Goal: Task Accomplishment & Management: Use online tool/utility

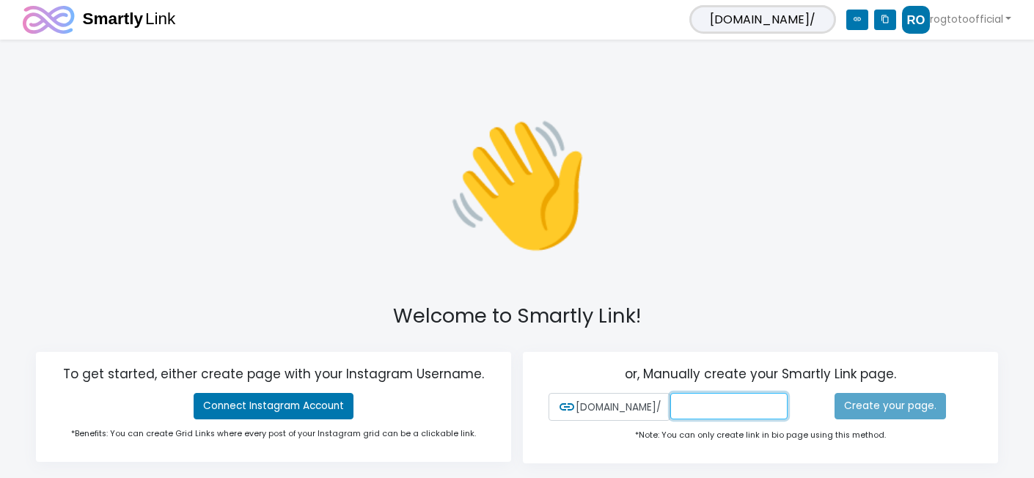
click at [700, 408] on input "text" at bounding box center [728, 406] width 117 height 26
type input "ROGTOTOofficial"
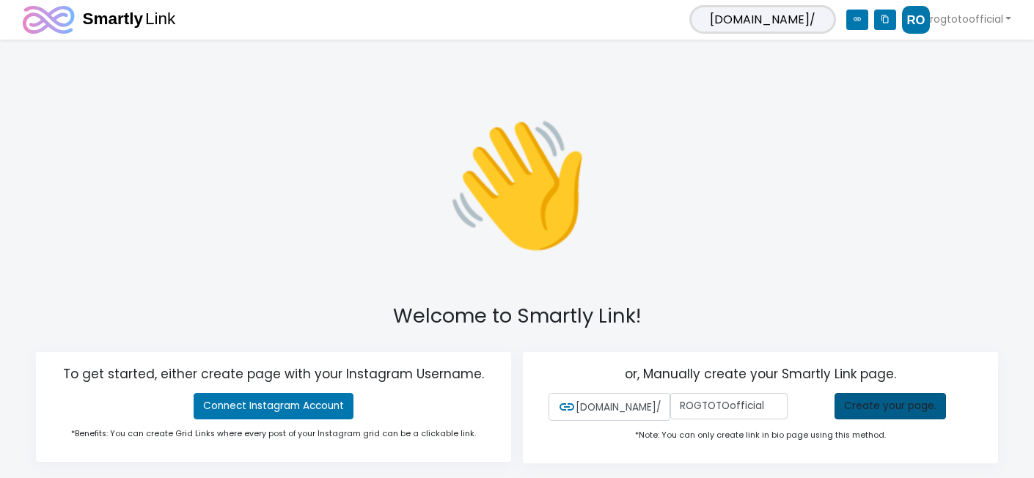
click at [881, 403] on link "Create your page." at bounding box center [890, 406] width 111 height 26
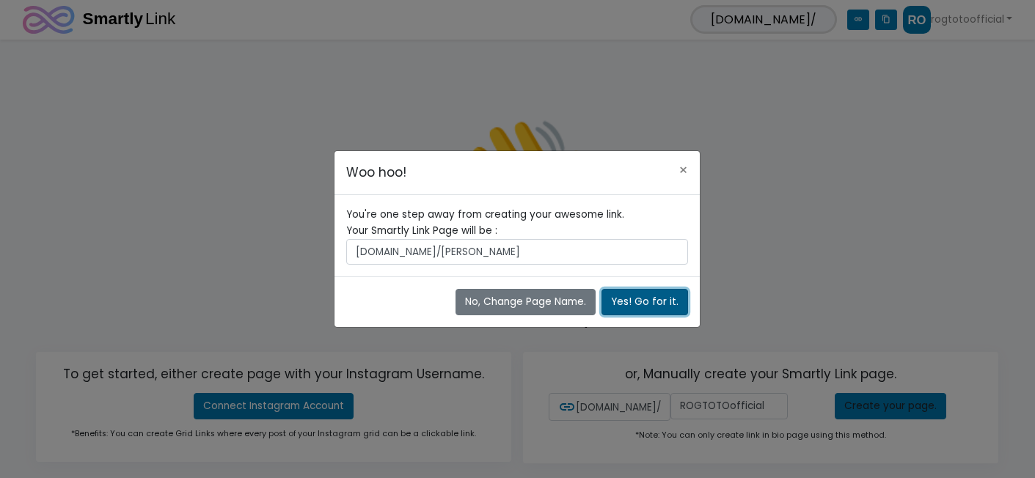
click at [656, 301] on button "Yes! Go for it." at bounding box center [644, 302] width 87 height 26
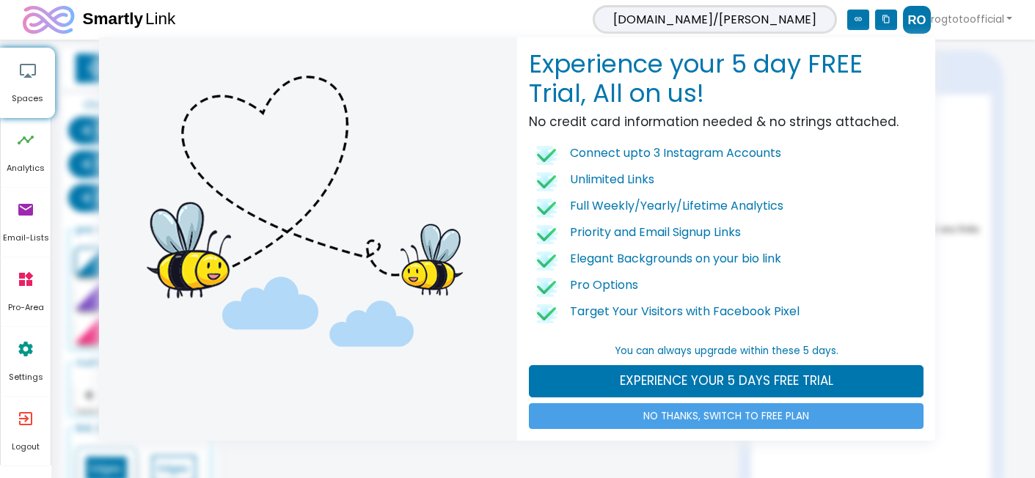
click at [719, 415] on link "NO THANKS, SWITCH TO FREE PLAN" at bounding box center [726, 416] width 395 height 26
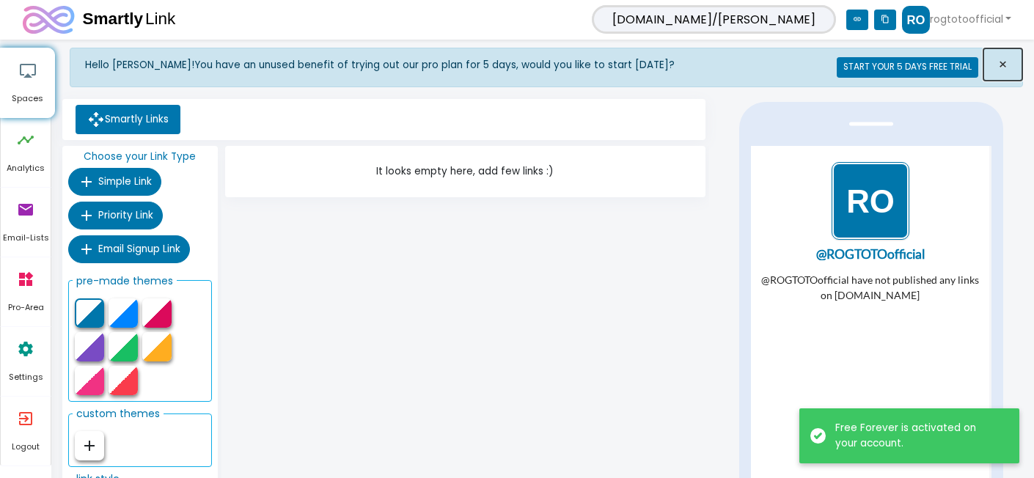
click at [1007, 59] on span "×" at bounding box center [1003, 64] width 10 height 21
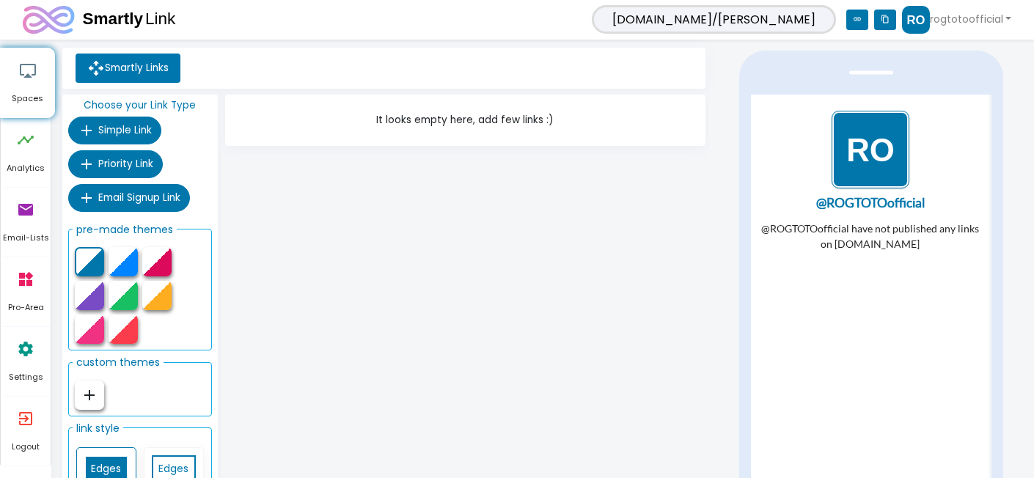
click at [874, 148] on img "1 / 1" at bounding box center [871, 150] width 78 height 78
click at [846, 307] on div "@ROGTOTOofficial have not published any links on [DOMAIN_NAME]" at bounding box center [870, 310] width 230 height 179
click at [857, 205] on link "@ROGTOTOofficial" at bounding box center [870, 203] width 230 height 13
click at [23, 149] on icon "timeline" at bounding box center [26, 140] width 18 height 44
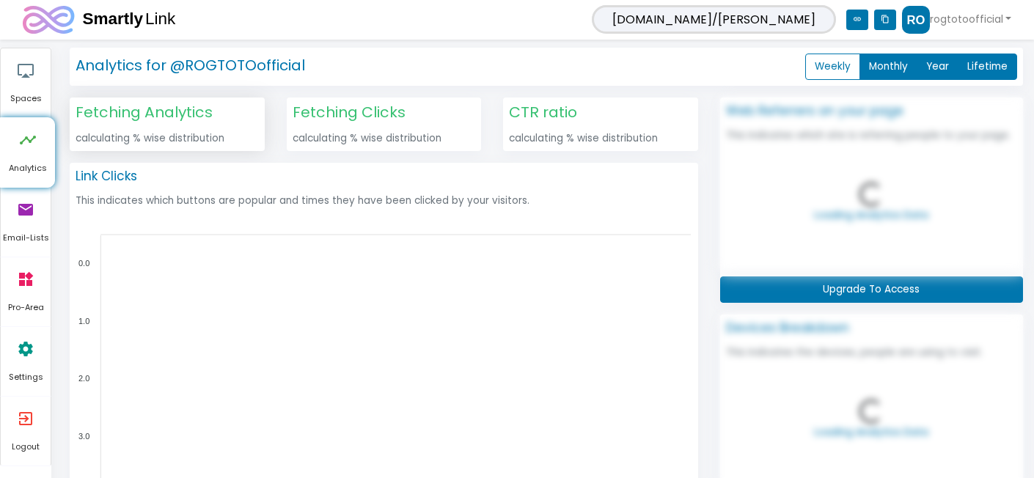
scroll to position [378, 975]
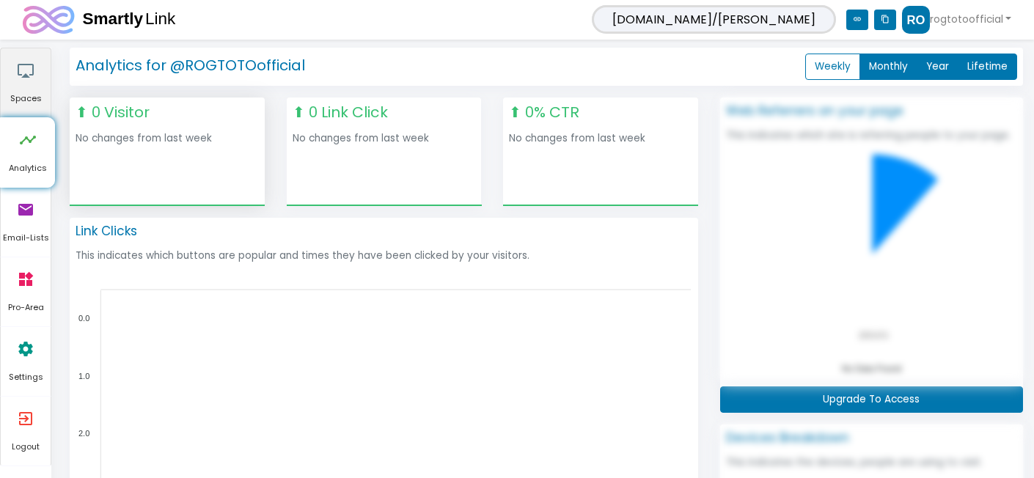
click at [26, 81] on icon "airplay" at bounding box center [26, 70] width 18 height 44
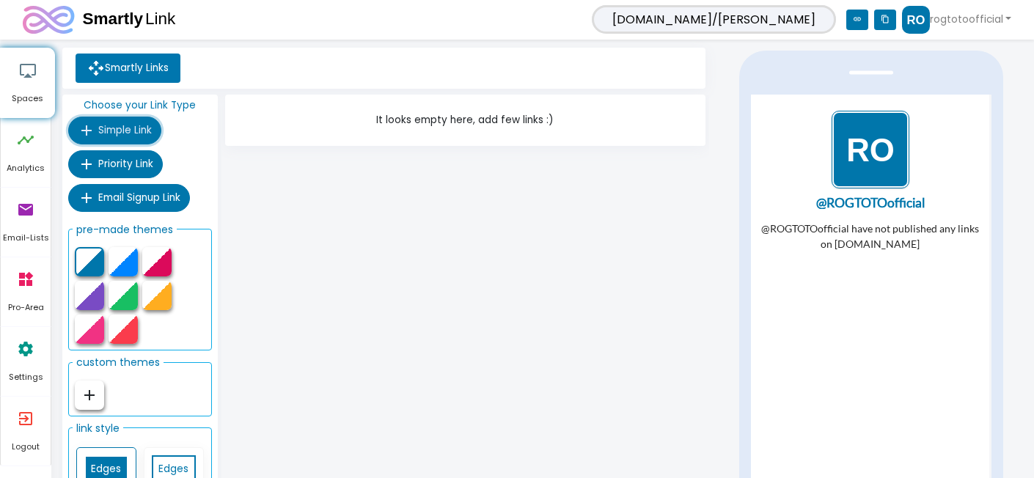
click at [125, 131] on span "Simple Link" at bounding box center [125, 130] width 54 height 14
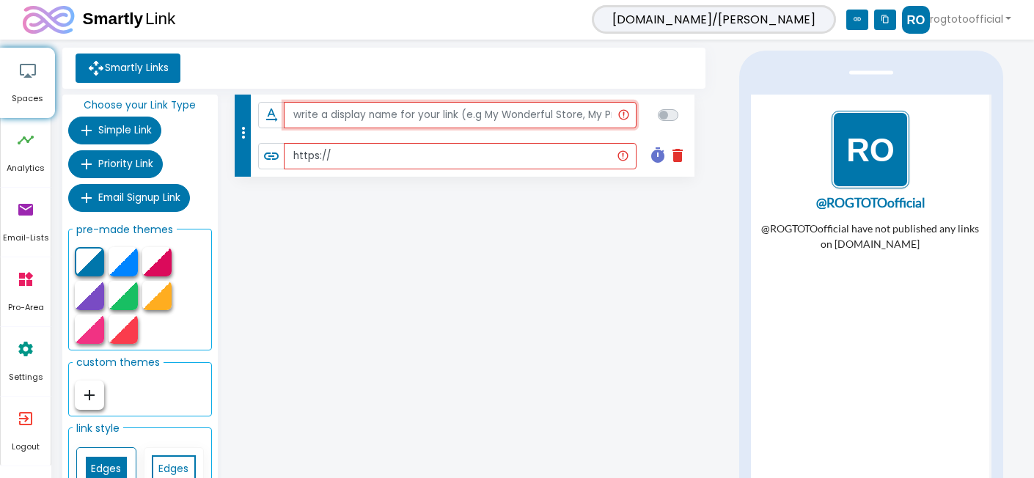
click at [349, 117] on input "text" at bounding box center [460, 115] width 353 height 26
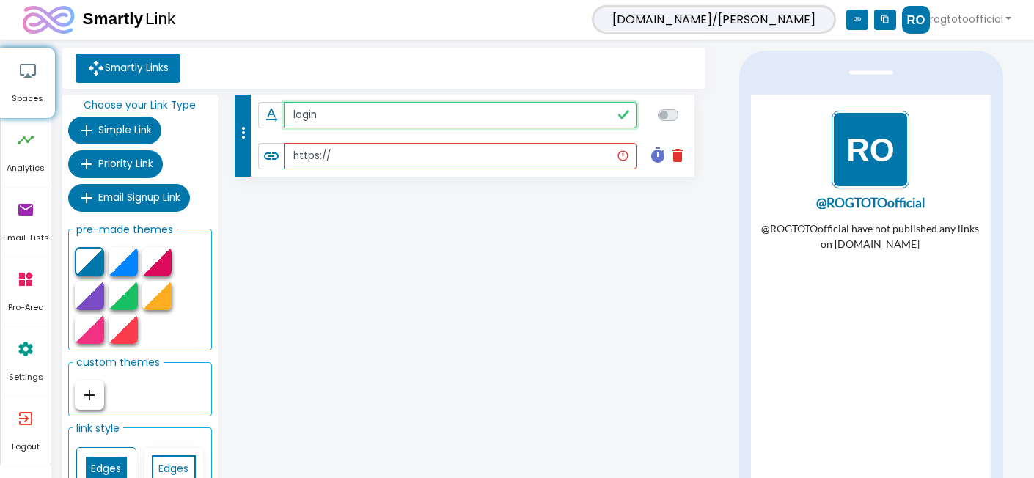
type input "login"
click at [439, 157] on input "https://" at bounding box center [460, 156] width 353 height 26
paste input "[URL][DOMAIN_NAME]"
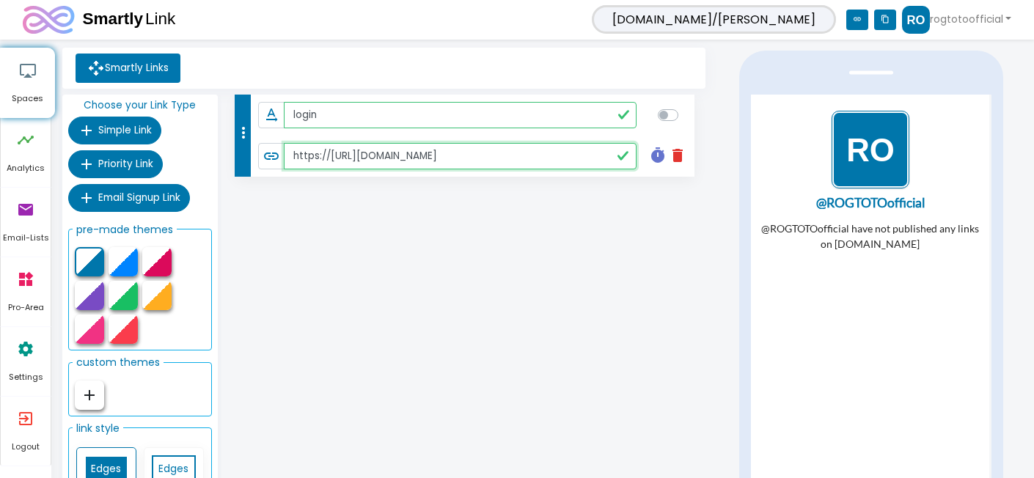
click at [422, 161] on input "https://[URL][DOMAIN_NAME]" at bounding box center [460, 156] width 353 height 26
paste input "text"
type input "[URL][DOMAIN_NAME]"
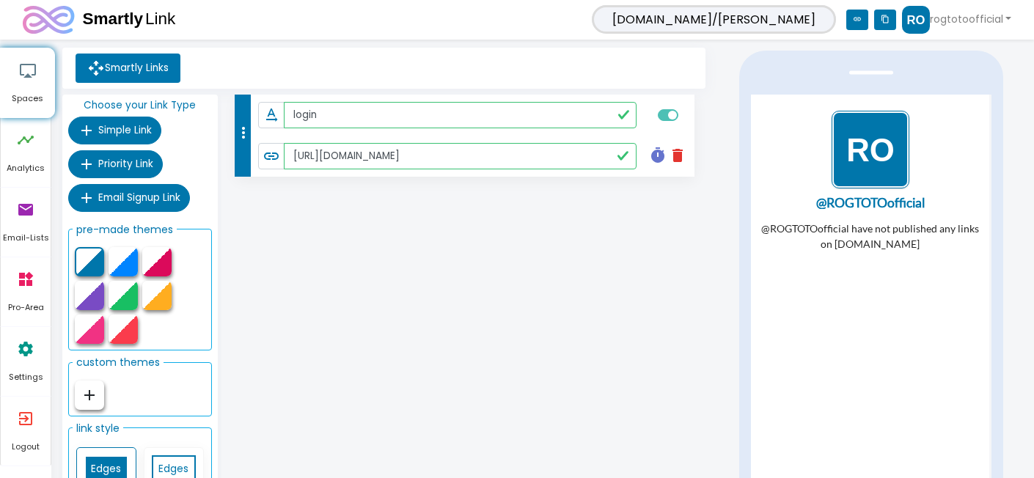
checkbox input "true"
click at [429, 279] on div "more_vert text_rotation_none login link [URL][DOMAIN_NAME] timer delete Schedul…" at bounding box center [465, 312] width 488 height 435
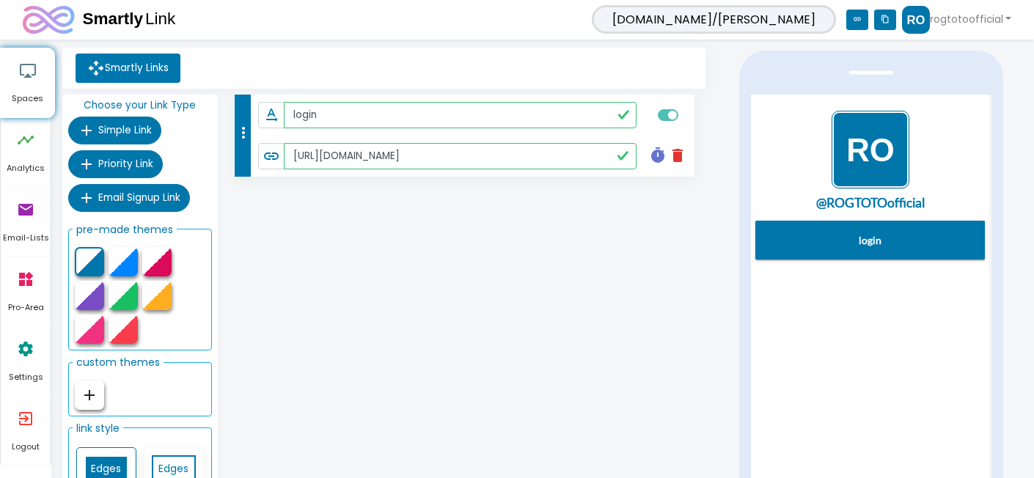
click at [874, 164] on img "1 / 1" at bounding box center [871, 150] width 78 height 78
click at [129, 164] on span "Priority Link" at bounding box center [125, 164] width 55 height 14
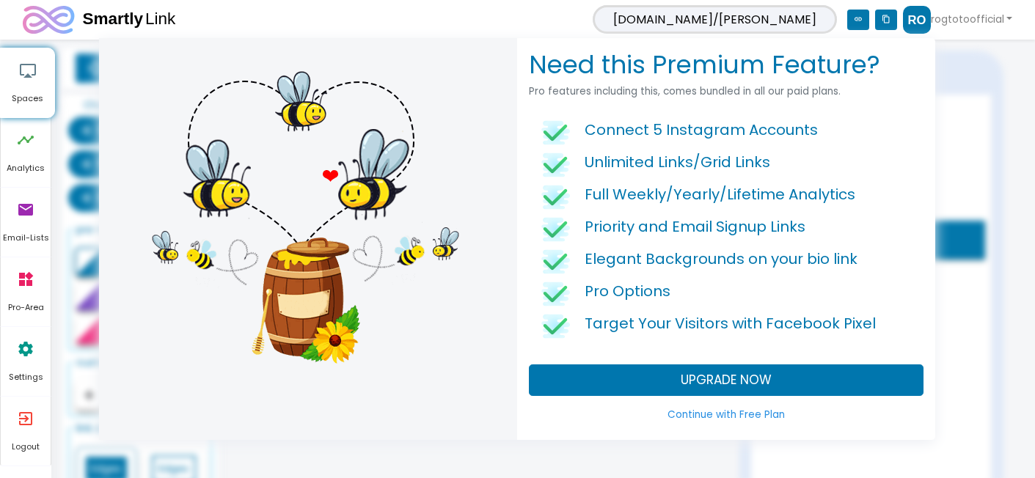
click at [711, 414] on link "Continue with Free Plan" at bounding box center [726, 415] width 395 height 26
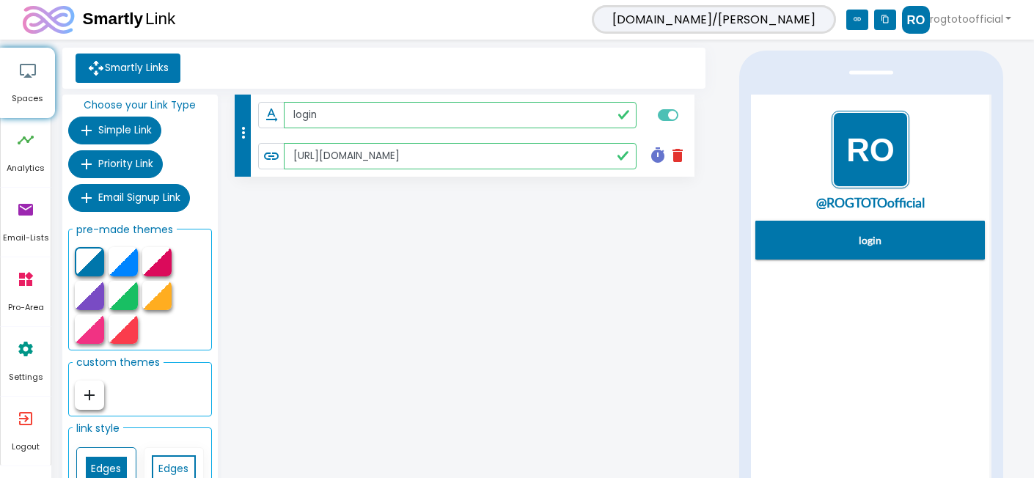
click at [137, 265] on div at bounding box center [123, 261] width 29 height 29
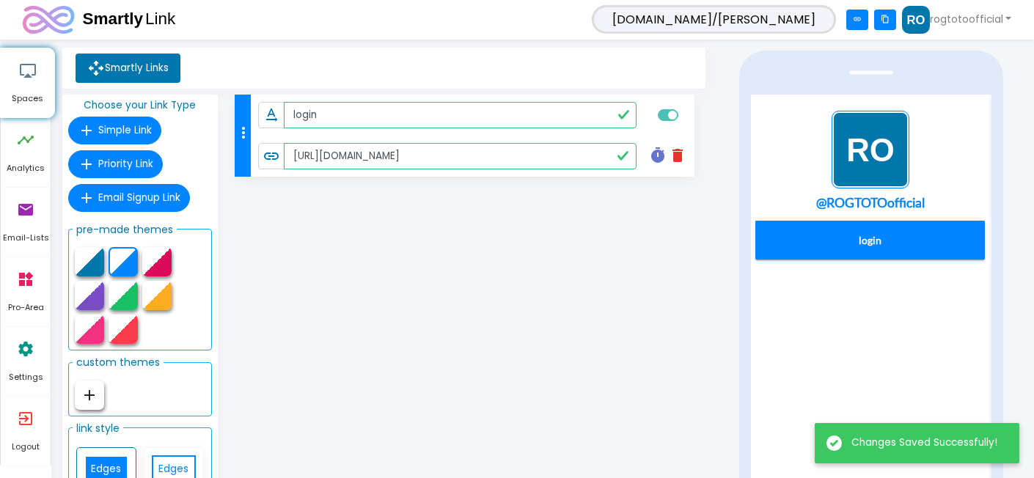
click at [160, 261] on div at bounding box center [156, 261] width 29 height 29
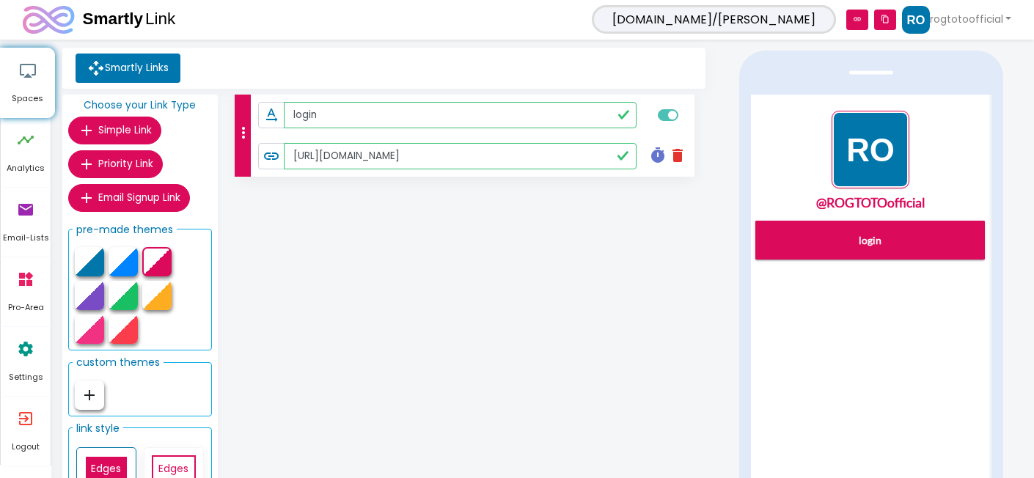
click at [874, 158] on img "1 / 1" at bounding box center [871, 150] width 78 height 78
click at [958, 19] on link "rogtotoofficial" at bounding box center [956, 20] width 109 height 28
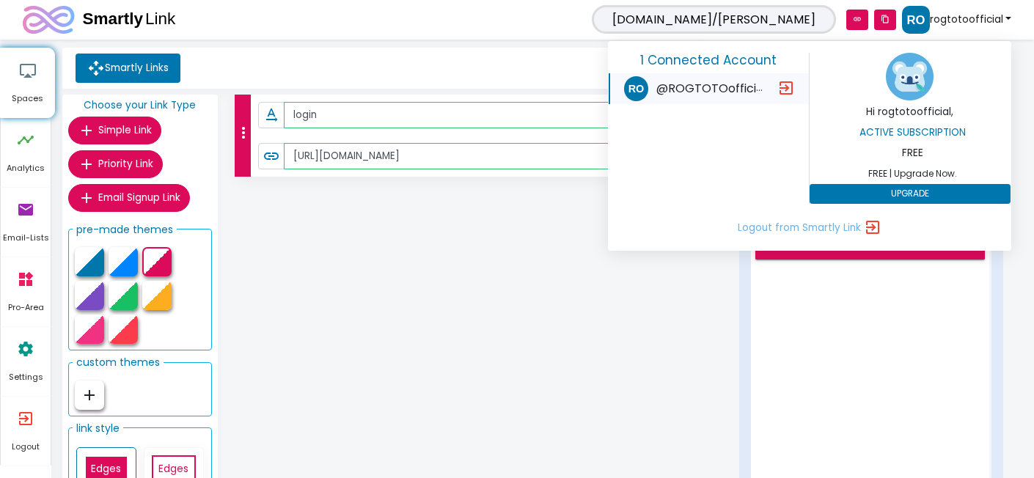
click at [442, 290] on div "more_vert text_rotation_none login link [URL][DOMAIN_NAME] timer delete Schedul…" at bounding box center [465, 312] width 488 height 435
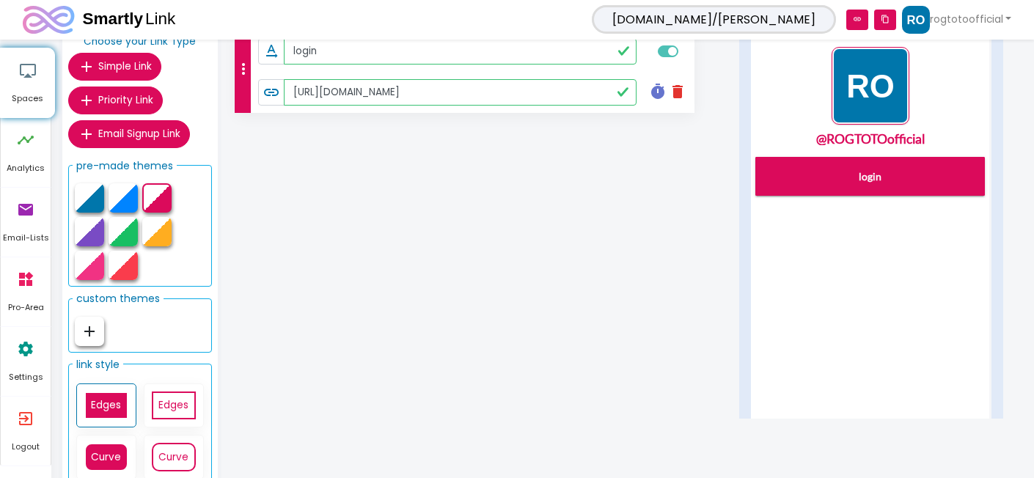
scroll to position [131, 0]
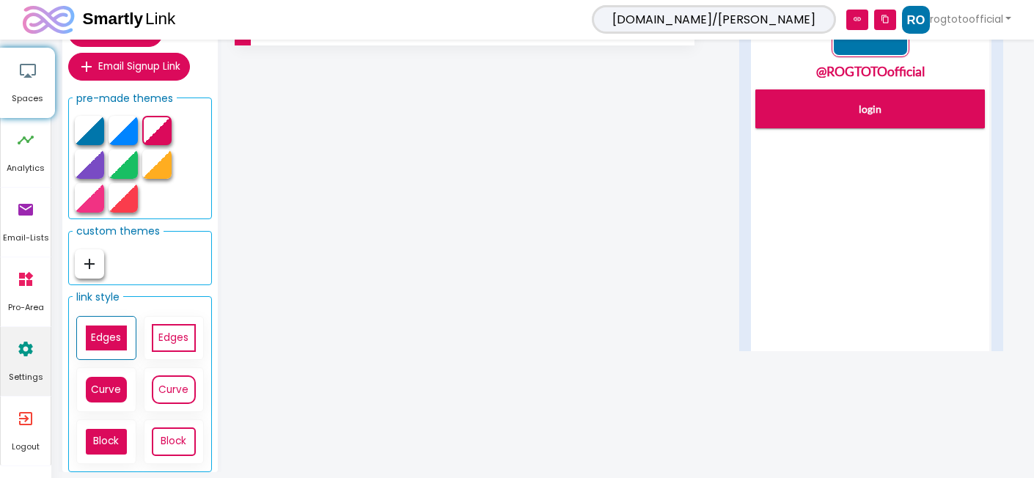
click at [25, 351] on icon "settings" at bounding box center [26, 349] width 18 height 44
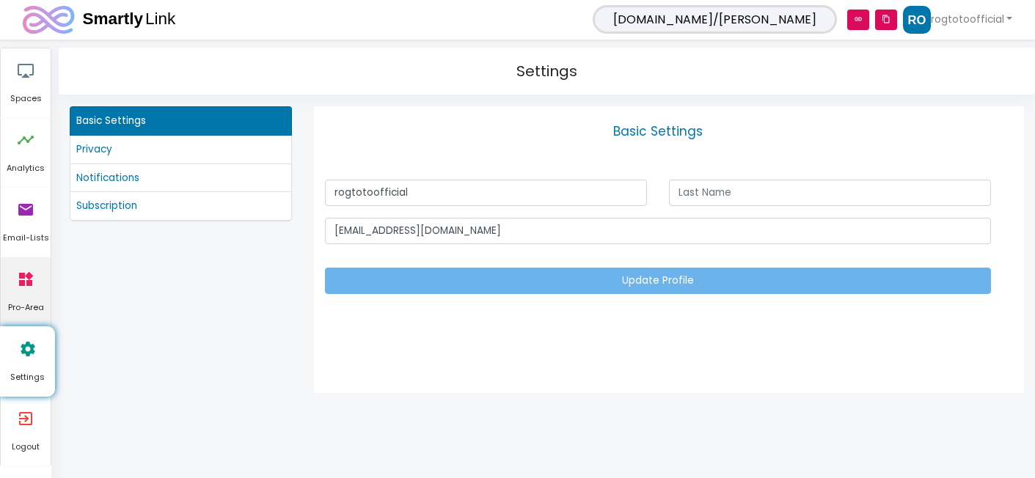
click at [24, 293] on icon "widgets" at bounding box center [26, 279] width 18 height 44
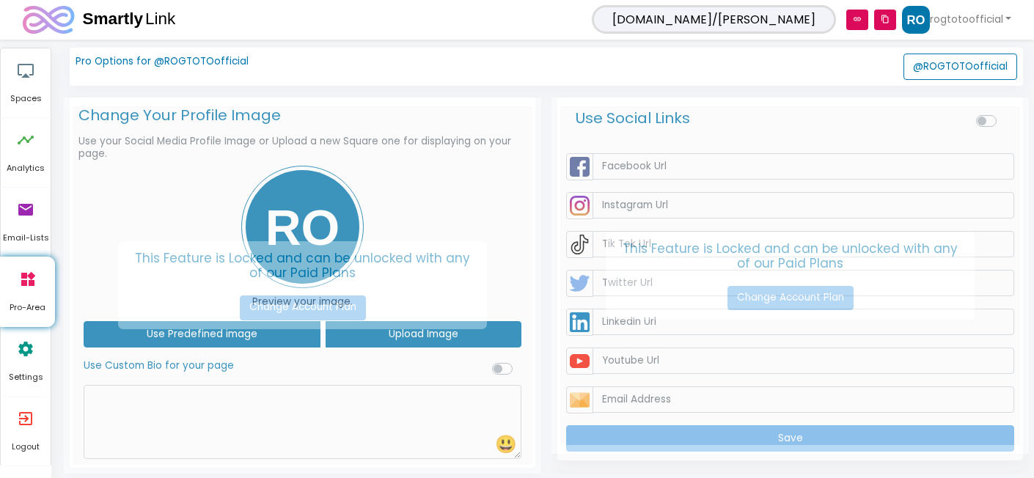
click at [393, 418] on div "This Feature is Locked and can be unlocked with any of our Paid Plans Change Ac…" at bounding box center [303, 286] width 478 height 376
click at [23, 212] on icon "email" at bounding box center [26, 210] width 18 height 44
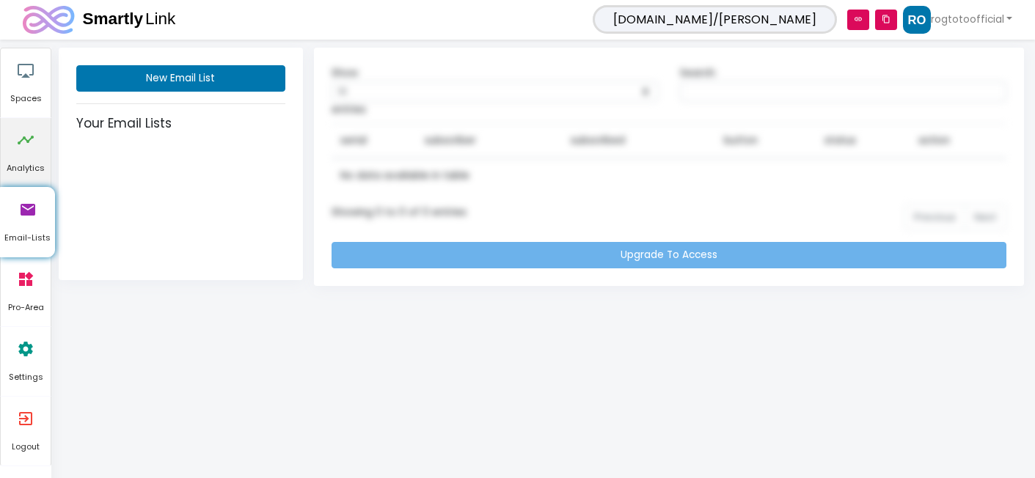
click at [14, 144] on link "timeline Analytics" at bounding box center [26, 152] width 50 height 69
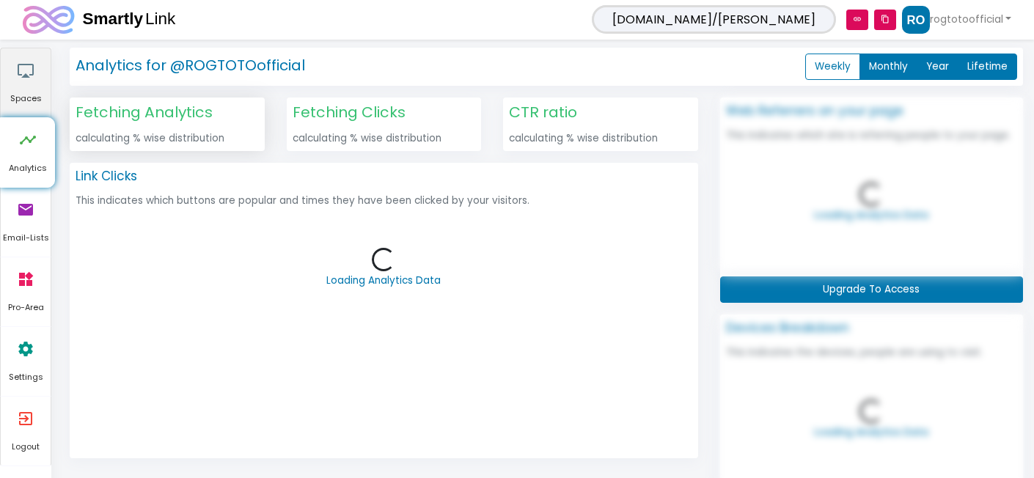
click at [43, 73] on link "airplay Spaces" at bounding box center [26, 82] width 50 height 69
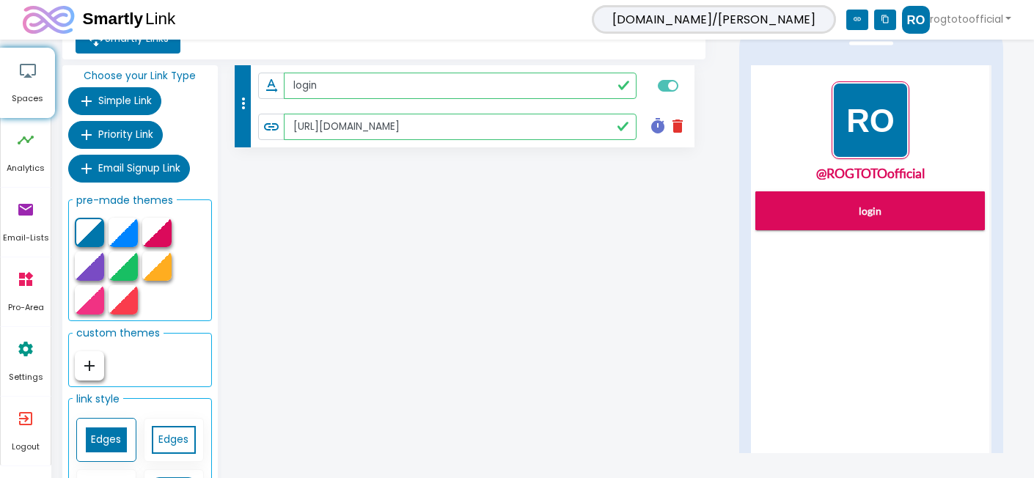
scroll to position [131, 0]
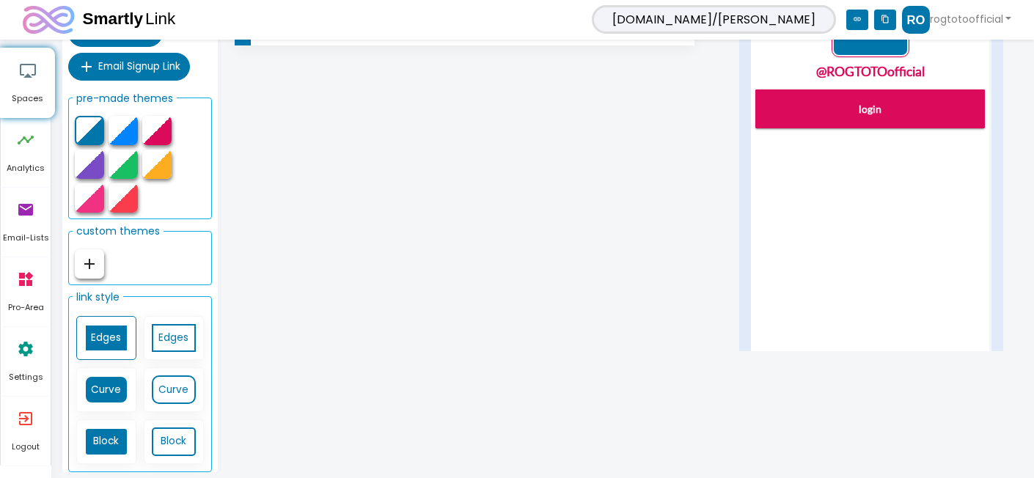
click at [88, 265] on icon "add" at bounding box center [90, 264] width 18 height 18
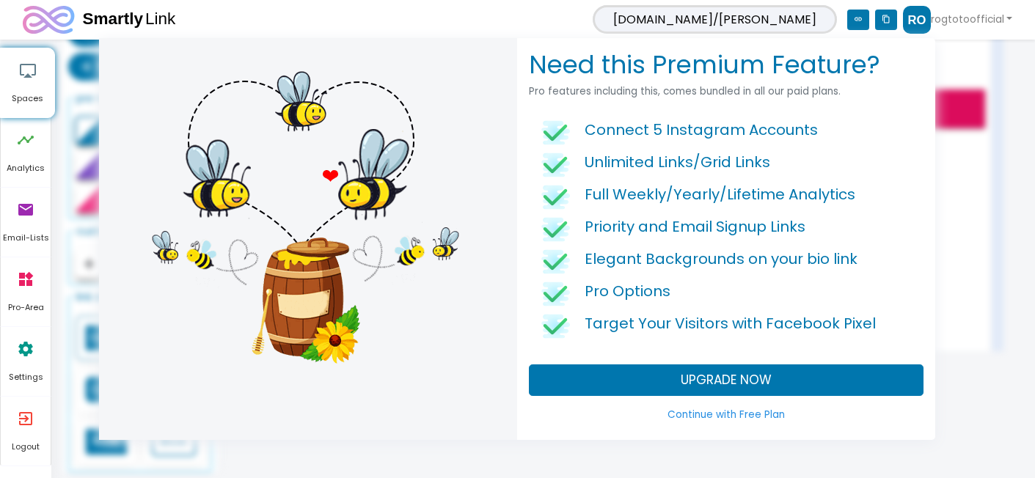
click at [737, 417] on link "Continue with Free Plan" at bounding box center [726, 415] width 395 height 26
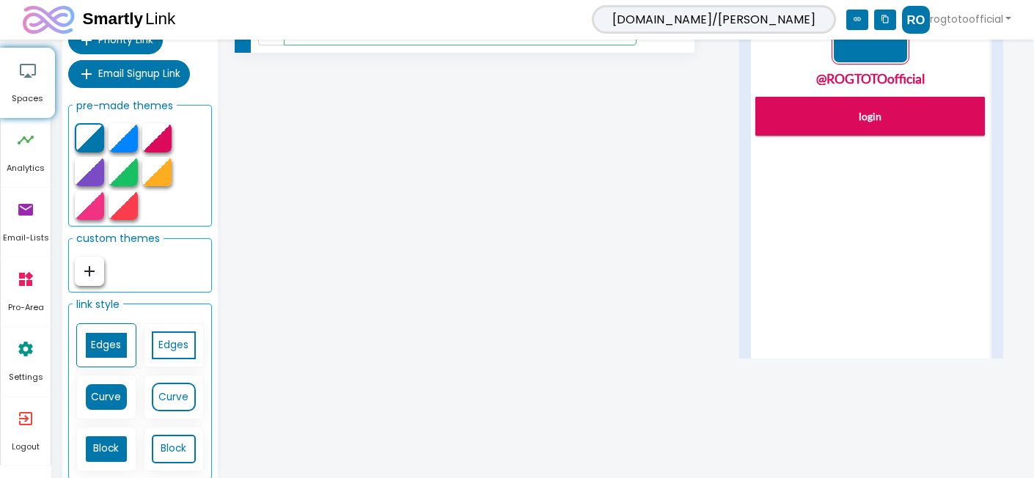
scroll to position [0, 0]
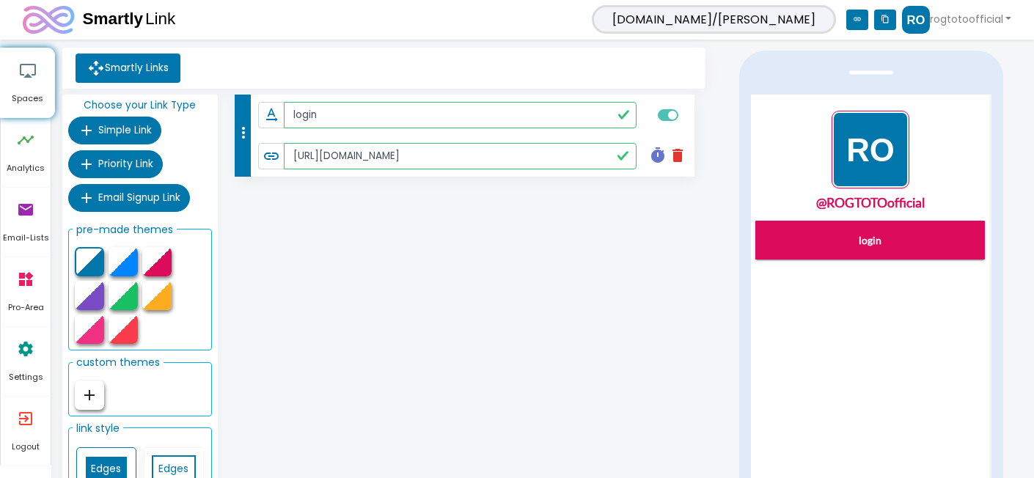
click at [544, 346] on div "more_vert text_rotation_none login link [URL][DOMAIN_NAME] timer delete Schedul…" at bounding box center [465, 312] width 488 height 435
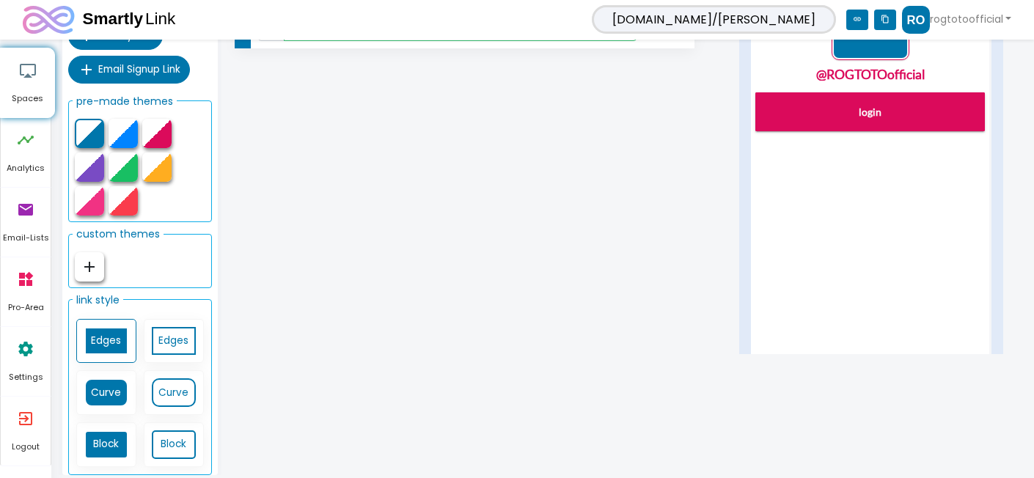
scroll to position [131, 0]
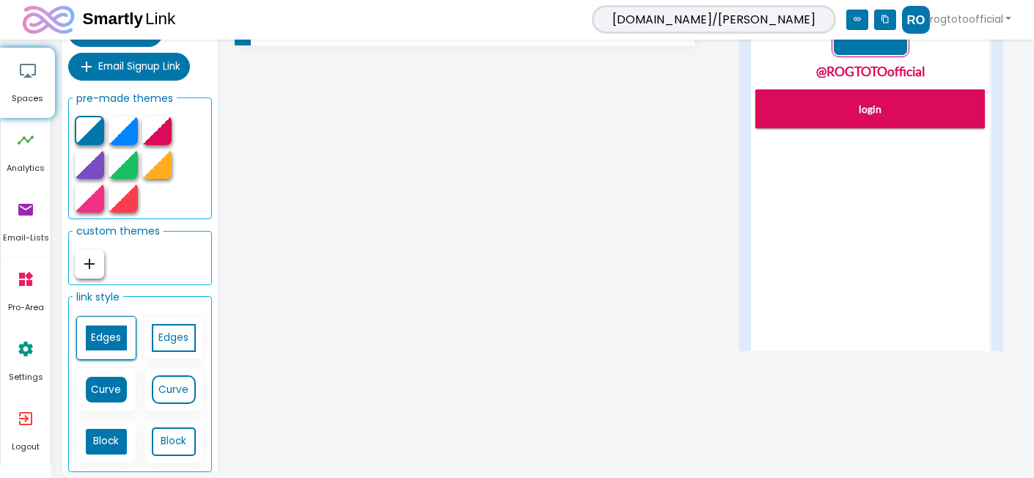
click at [114, 329] on link "Edges" at bounding box center [106, 338] width 44 height 29
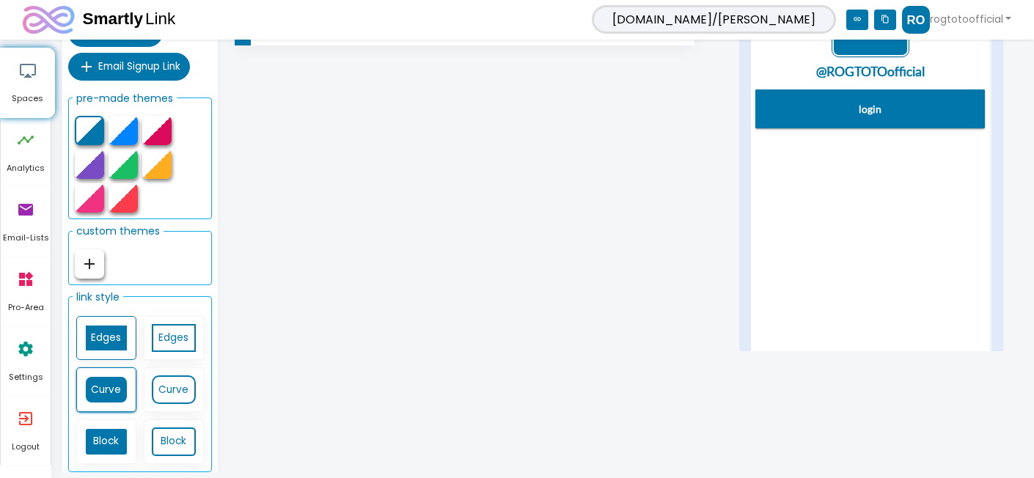
click at [115, 386] on link "Curve" at bounding box center [106, 389] width 44 height 29
click at [100, 440] on link "Block" at bounding box center [106, 442] width 44 height 29
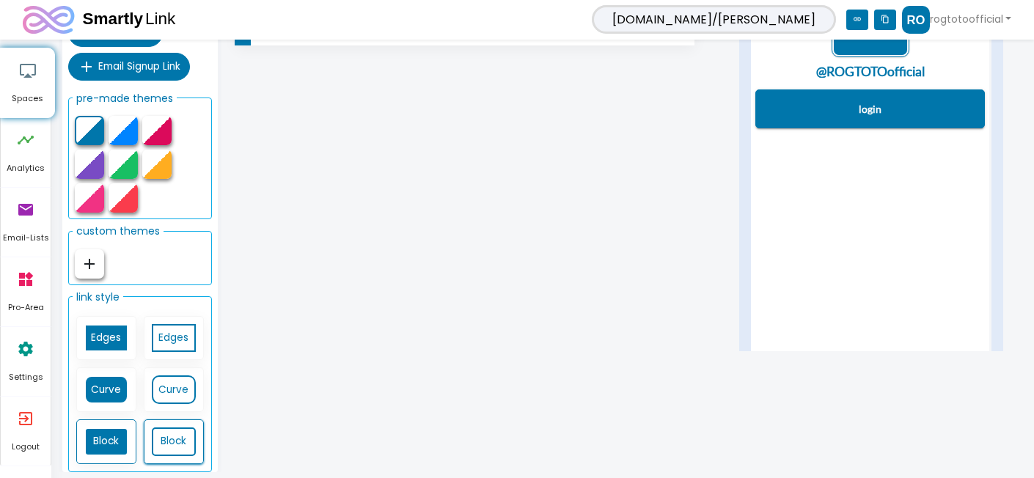
click at [169, 446] on link "Block" at bounding box center [174, 442] width 44 height 29
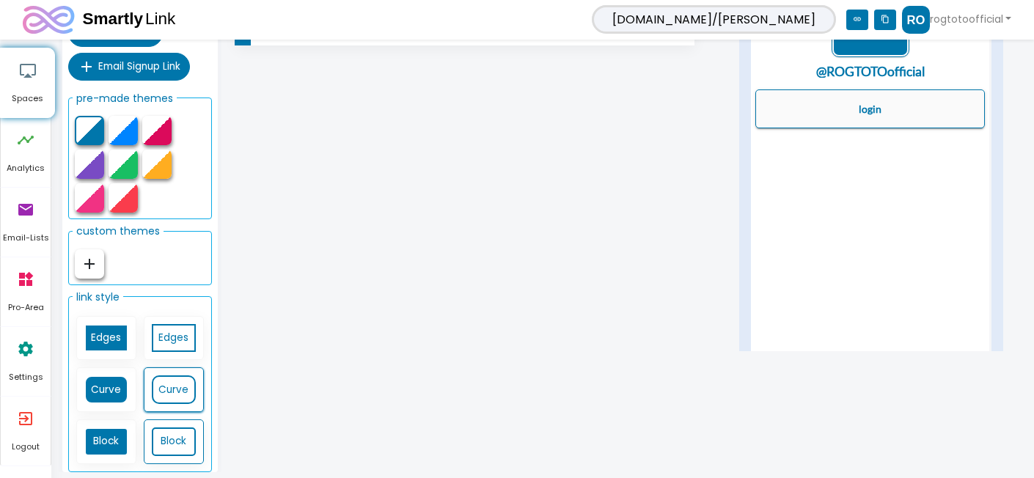
click at [166, 388] on link "Curve" at bounding box center [174, 389] width 44 height 29
click at [90, 269] on icon "add" at bounding box center [90, 264] width 18 height 18
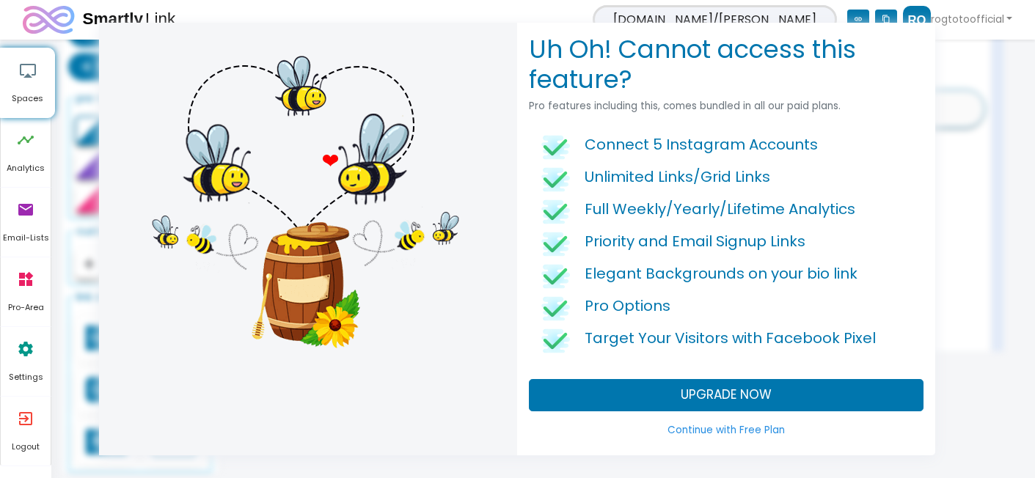
click at [711, 433] on link "Continue with Free Plan" at bounding box center [726, 430] width 395 height 26
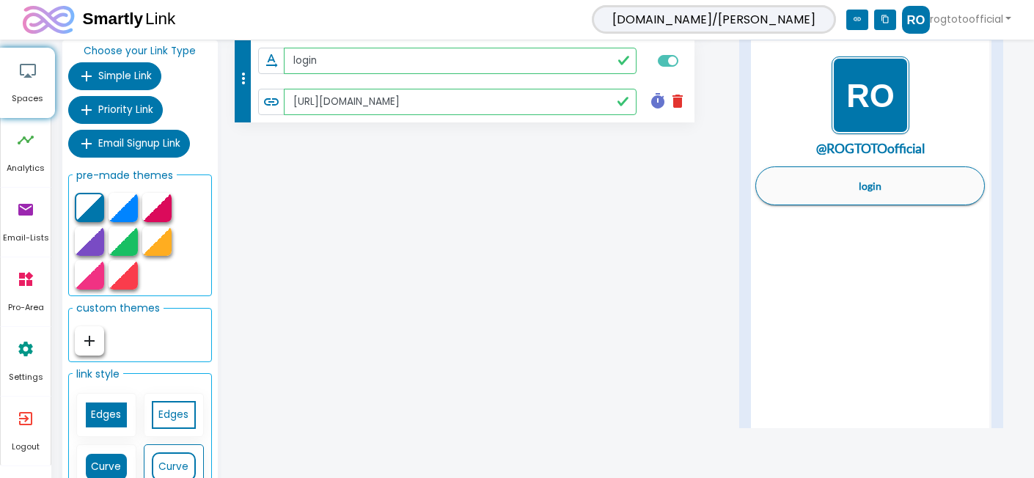
scroll to position [0, 0]
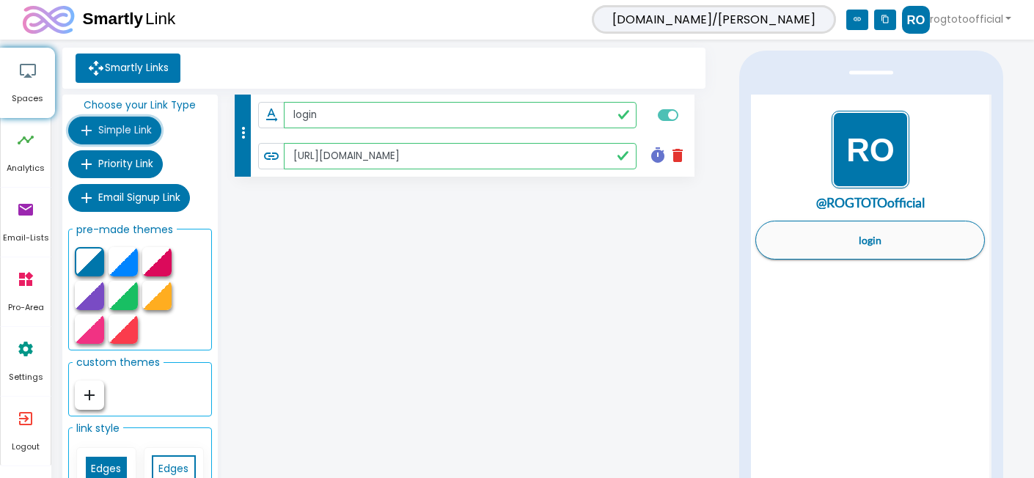
click at [117, 127] on span "Simple Link" at bounding box center [125, 130] width 54 height 14
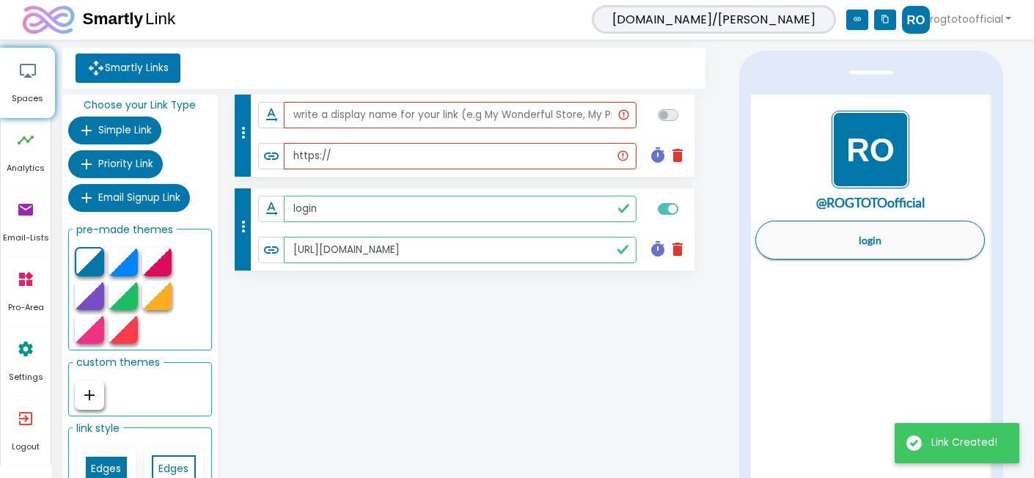
click at [113, 68] on link "Smartly Links" at bounding box center [128, 68] width 105 height 29
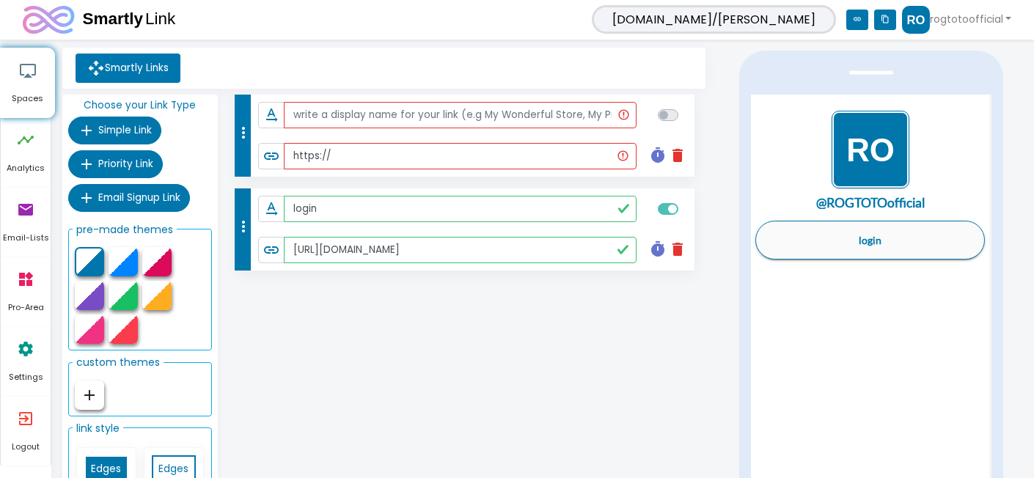
click at [681, 161] on icon "delete" at bounding box center [678, 156] width 18 height 18
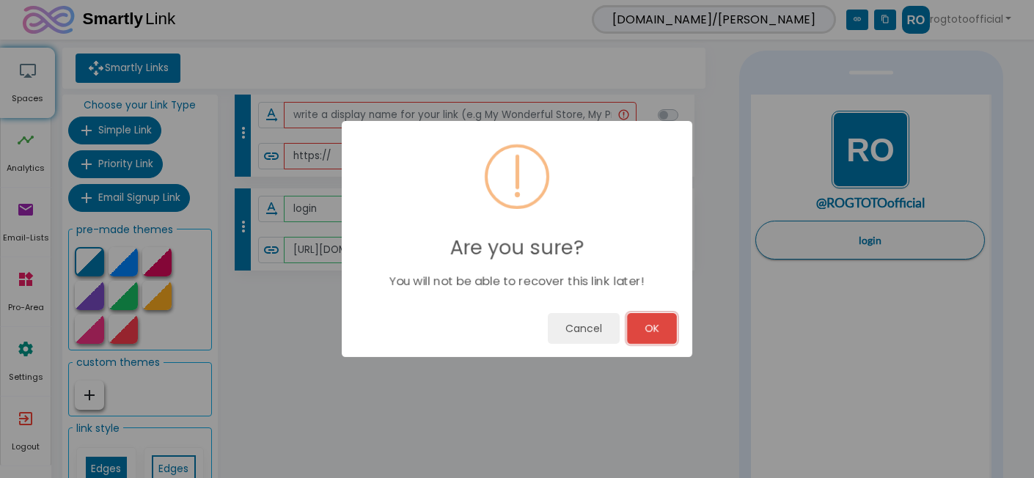
click at [658, 329] on button "OK" at bounding box center [652, 328] width 50 height 31
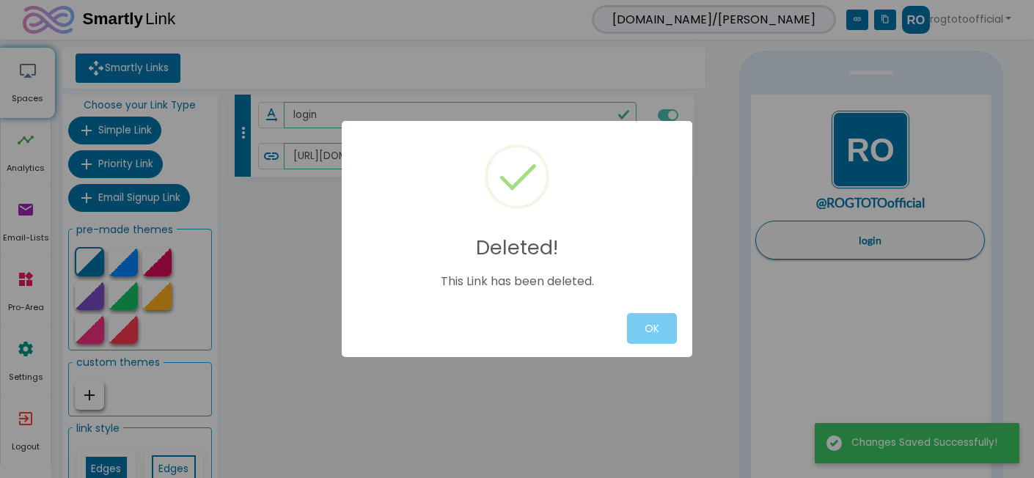
click at [662, 320] on button "OK" at bounding box center [652, 328] width 50 height 31
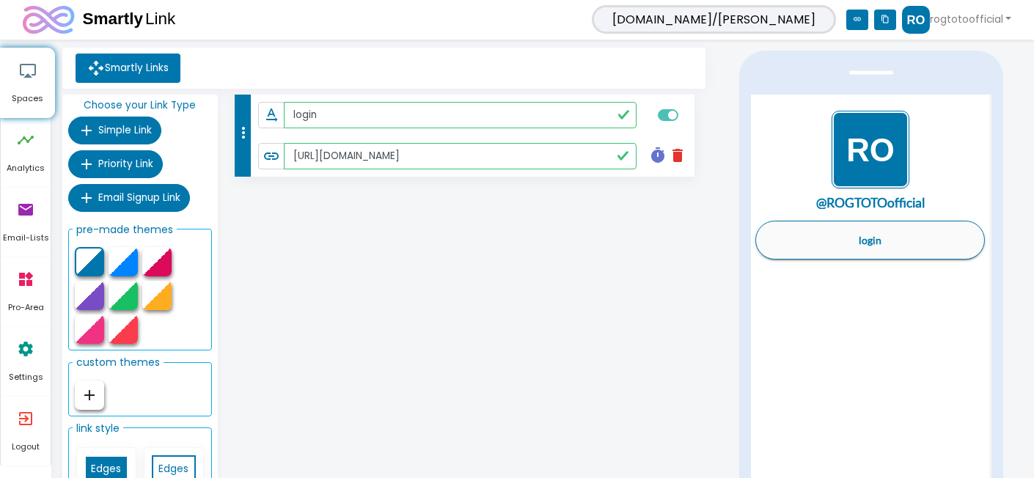
drag, startPoint x: 392, startPoint y: 394, endPoint x: 355, endPoint y: 260, distance: 138.4
click at [392, 392] on div "more_vert text_rotation_none login link [URL][DOMAIN_NAME] timer delete Schedul…" at bounding box center [465, 312] width 488 height 435
click at [855, 21] on icon "link" at bounding box center [857, 20] width 22 height 21
